Goal: Find specific page/section: Find specific page/section

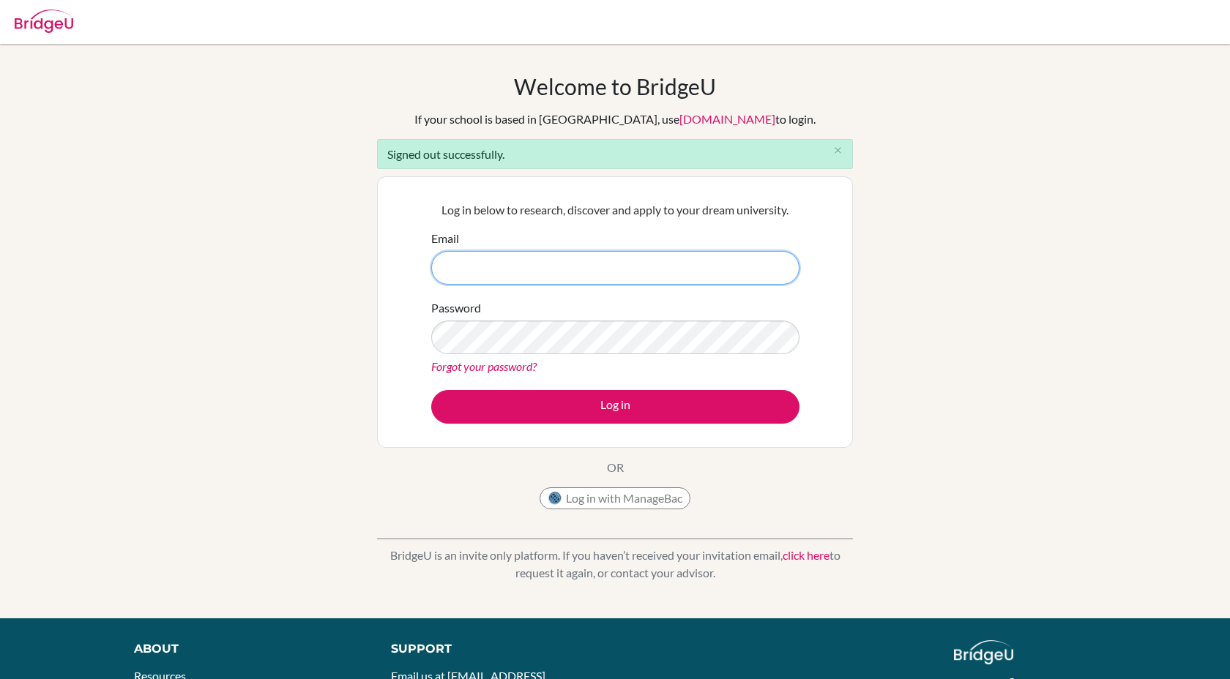
type input "[EMAIL_ADDRESS][DOMAIN_NAME]"
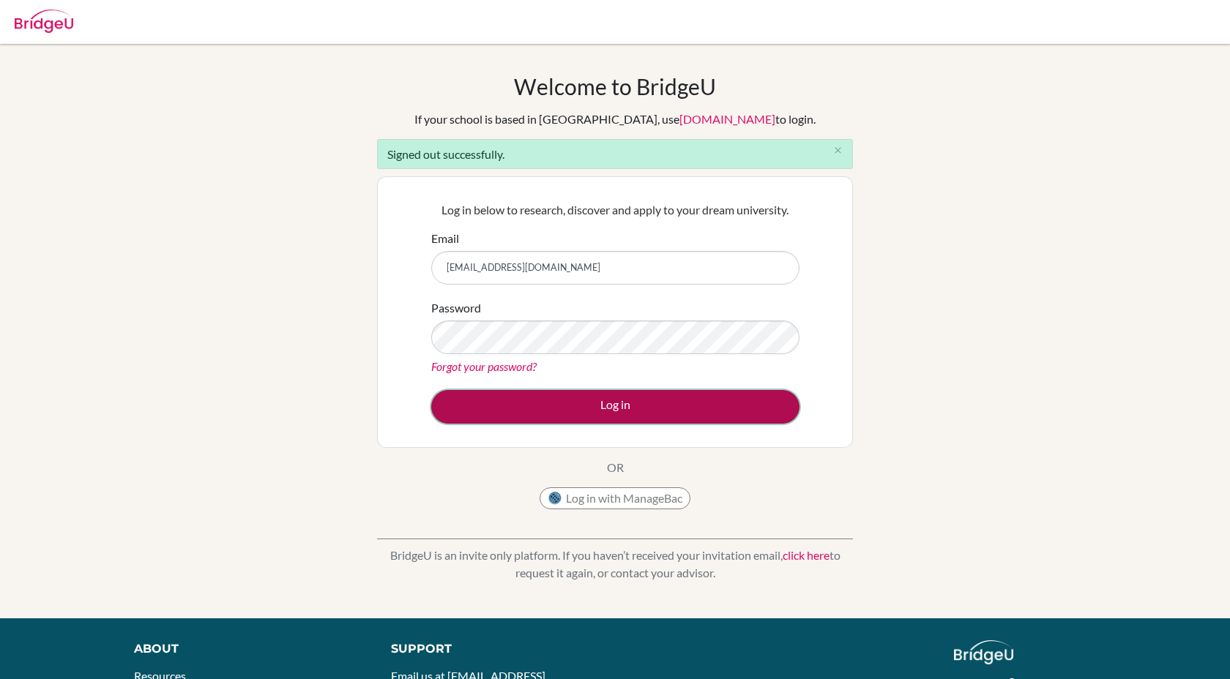
click at [613, 409] on button "Log in" at bounding box center [615, 407] width 368 height 34
